Goal: Task Accomplishment & Management: Complete application form

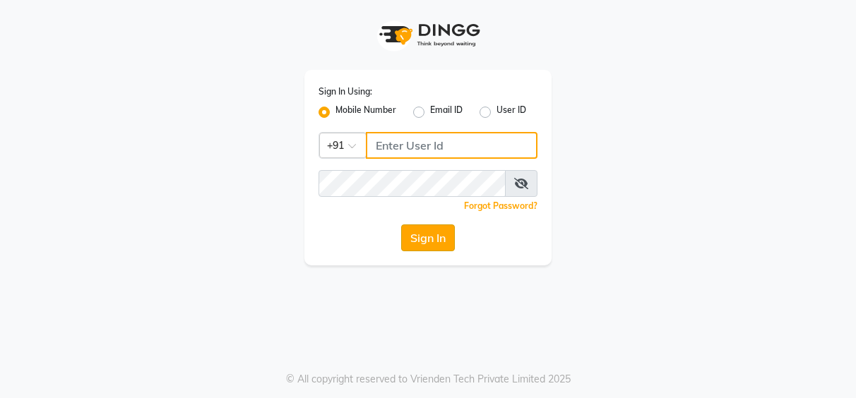
type input "7253968885"
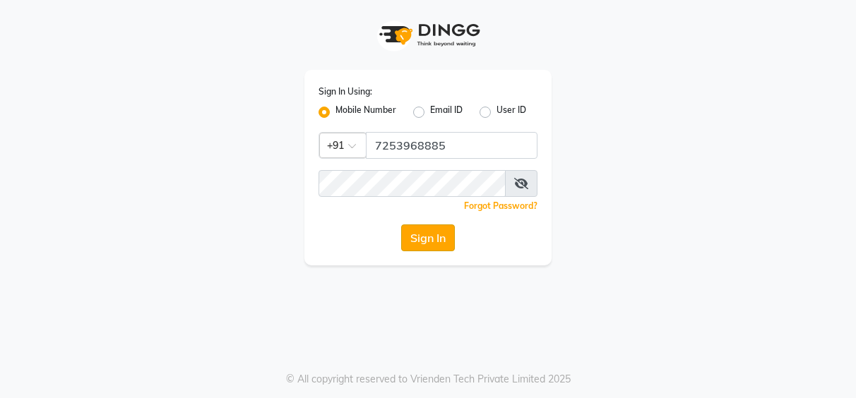
click at [414, 244] on button "Sign In" at bounding box center [428, 238] width 54 height 27
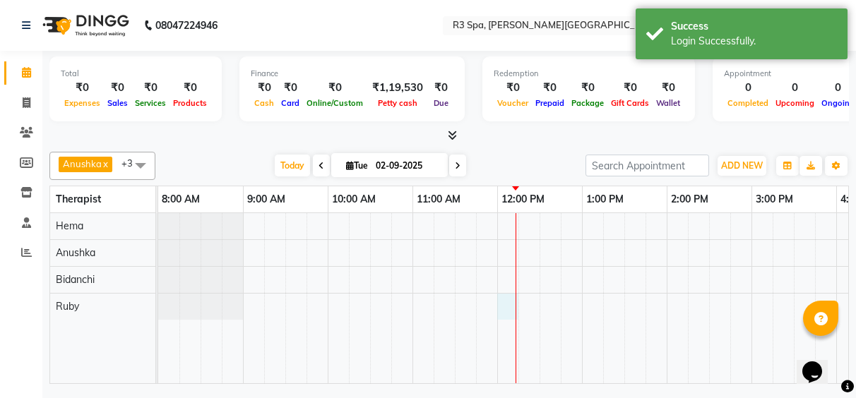
click at [511, 299] on div at bounding box center [751, 298] width 1186 height 170
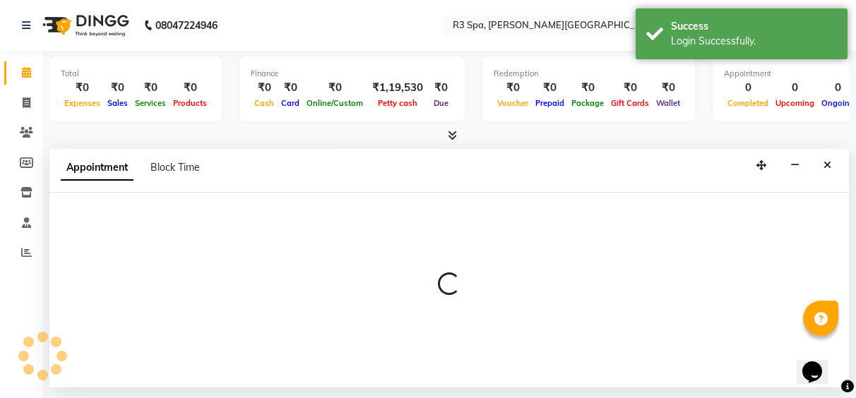
select select "88869"
select select "720"
select select "tentative"
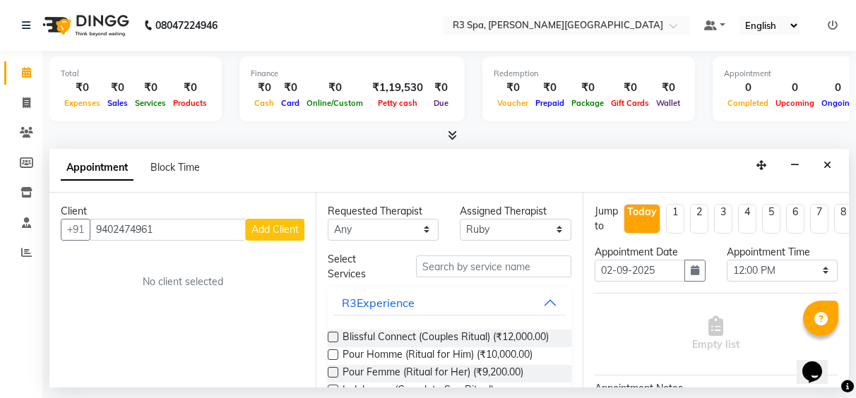
type input "9402474961"
click at [268, 232] on span "Add Client" at bounding box center [274, 229] width 47 height 13
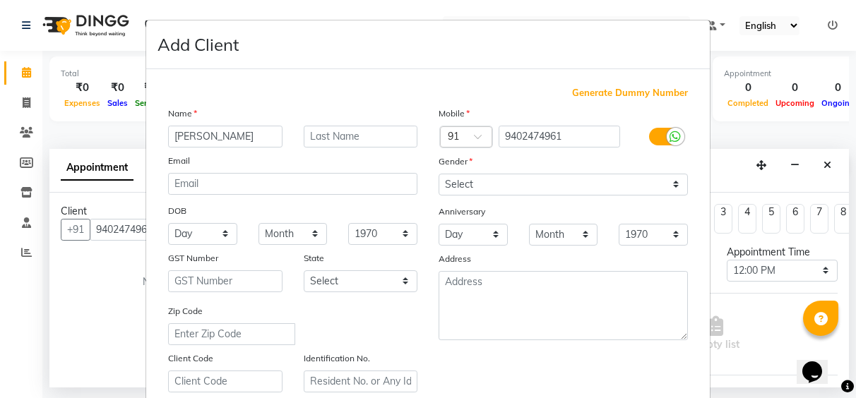
type input "[PERSON_NAME]"
click at [668, 187] on select "Select [DEMOGRAPHIC_DATA] [DEMOGRAPHIC_DATA] Other Prefer Not To Say" at bounding box center [562, 185] width 249 height 22
select select "[DEMOGRAPHIC_DATA]"
click at [438, 174] on select "Select [DEMOGRAPHIC_DATA] [DEMOGRAPHIC_DATA] Other Prefer Not To Say" at bounding box center [562, 185] width 249 height 22
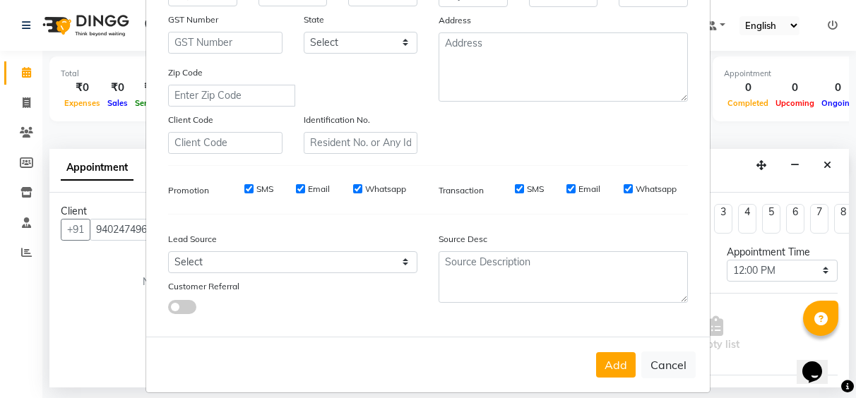
scroll to position [253, 0]
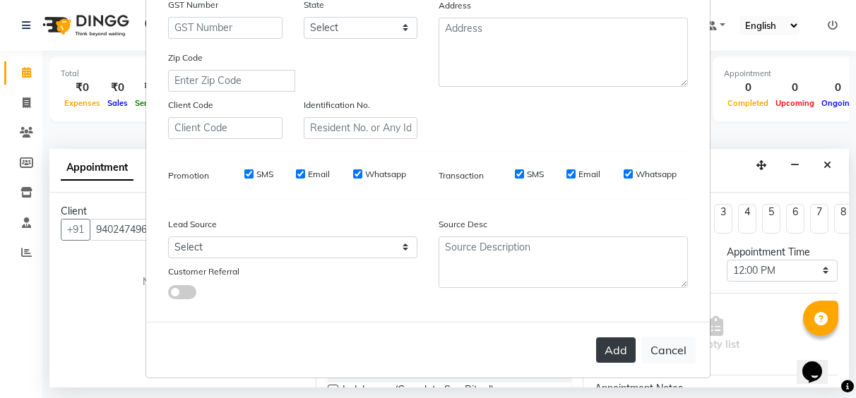
click at [604, 354] on button "Add" at bounding box center [616, 349] width 40 height 25
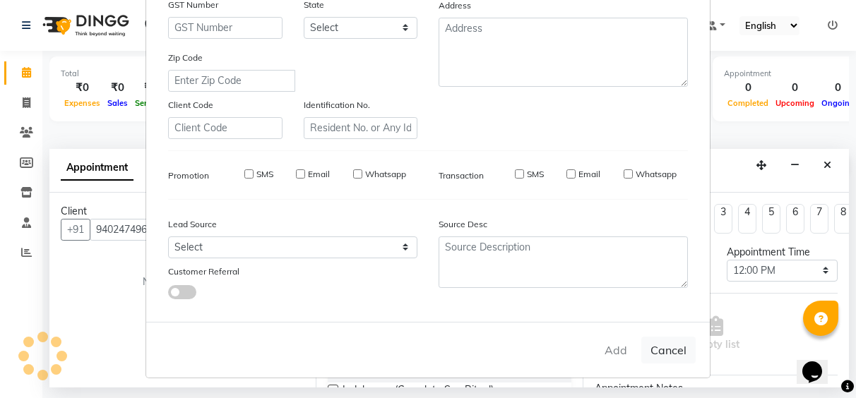
type input "94******61"
select select
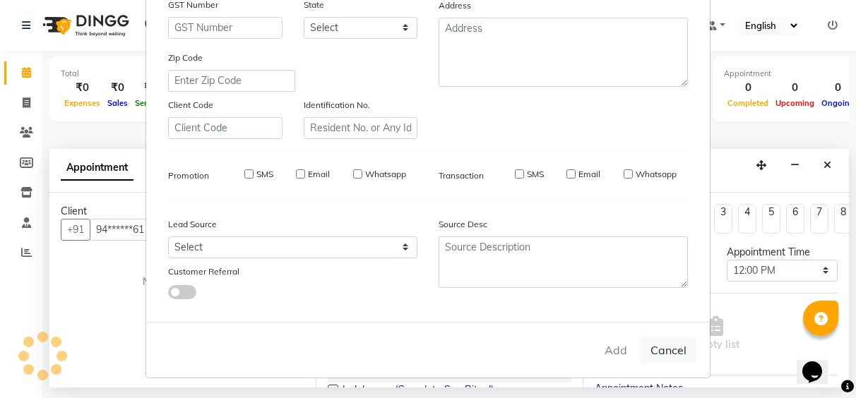
select select
checkbox input "false"
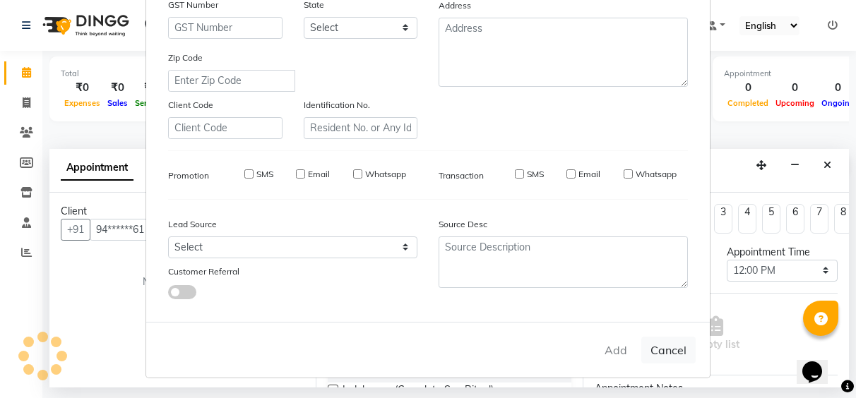
checkbox input "false"
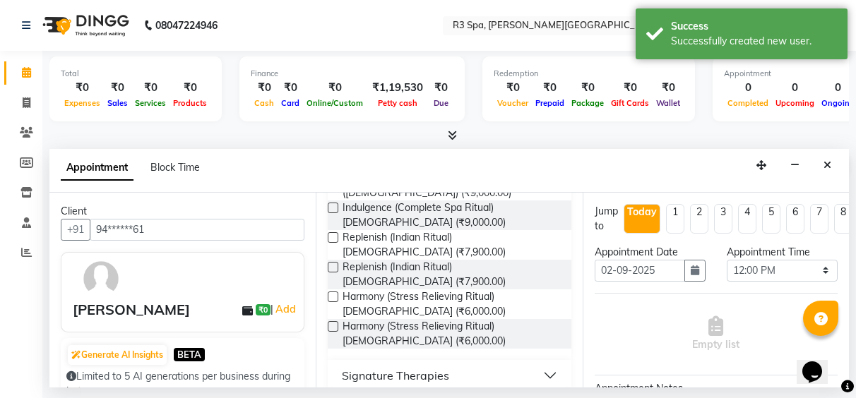
scroll to position [282, 0]
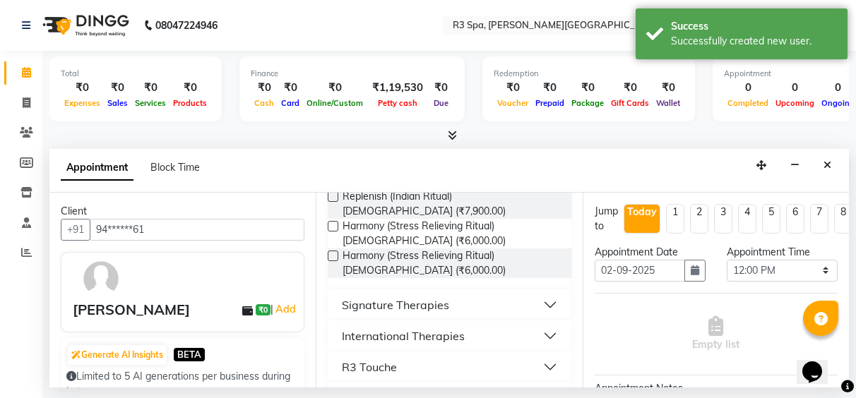
click at [533, 323] on button "International Therapies" at bounding box center [449, 335] width 232 height 25
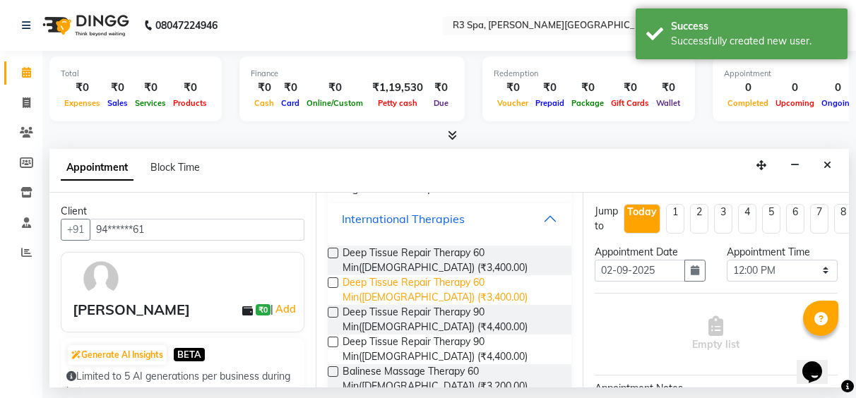
scroll to position [424, 0]
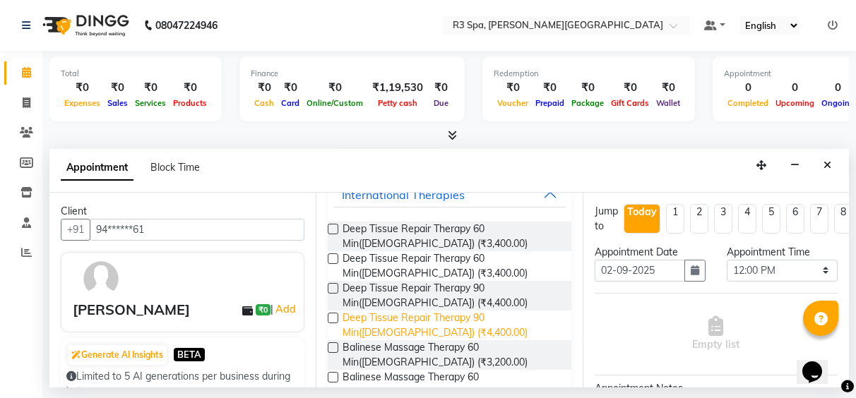
click at [345, 311] on span "Deep Tissue Repair Therapy 90 Min([DEMOGRAPHIC_DATA]) (₹4,400.00)" at bounding box center [450, 326] width 217 height 30
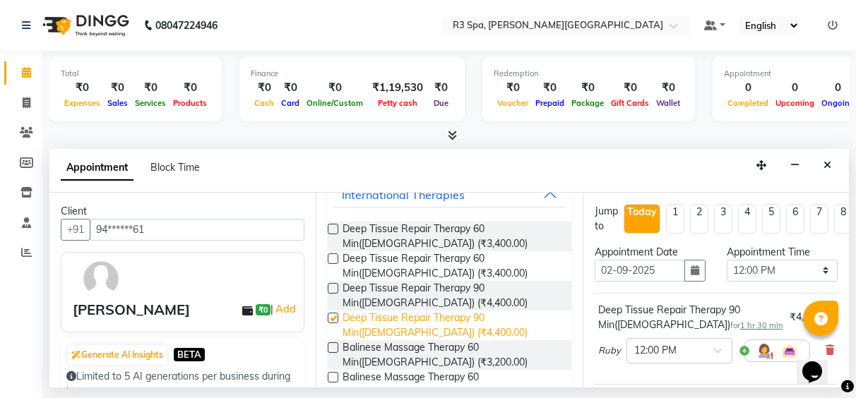
checkbox input "false"
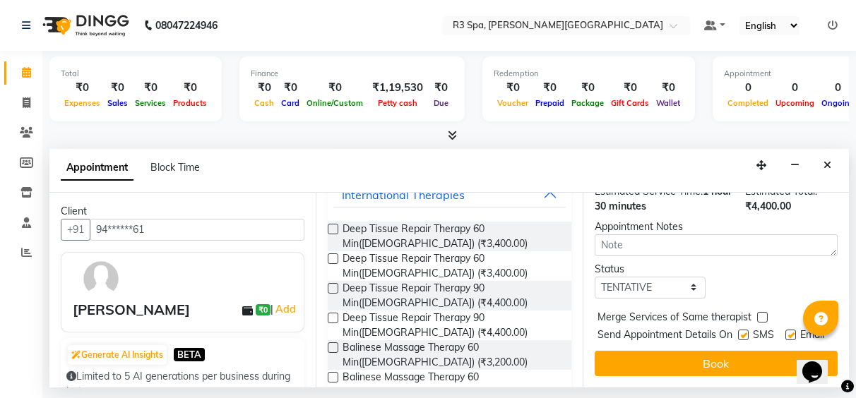
scroll to position [229, 0]
click at [694, 277] on select "Select TENTATIVE CONFIRM CHECK-IN UPCOMING" at bounding box center [649, 288] width 111 height 22
click at [759, 262] on div "Status Select TENTATIVE CONFIRM CHECK-IN UPCOMING" at bounding box center [716, 280] width 264 height 37
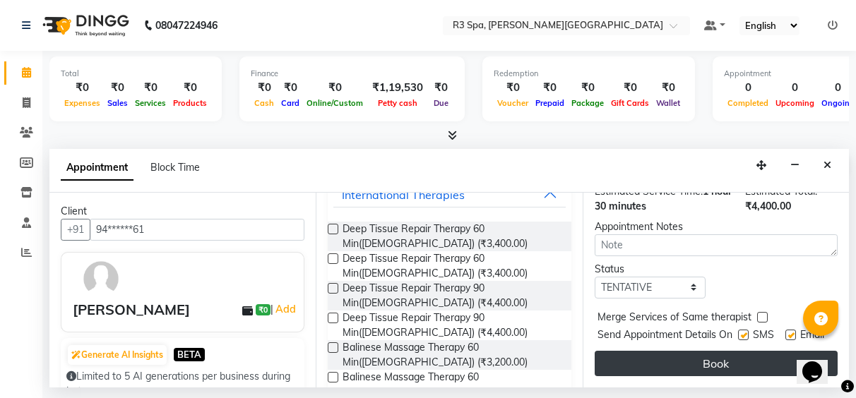
click at [667, 351] on button "Book" at bounding box center [715, 363] width 243 height 25
